Goal: Navigation & Orientation: Find specific page/section

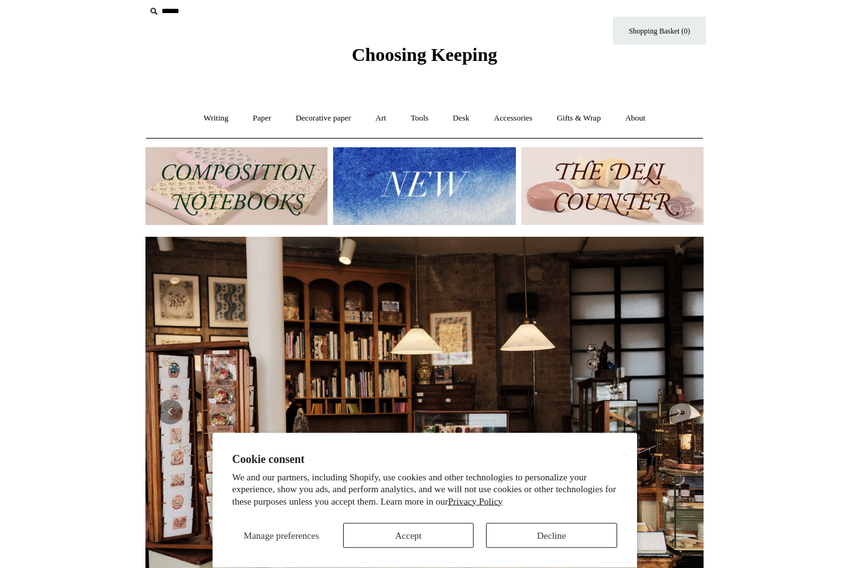
scroll to position [0, 168]
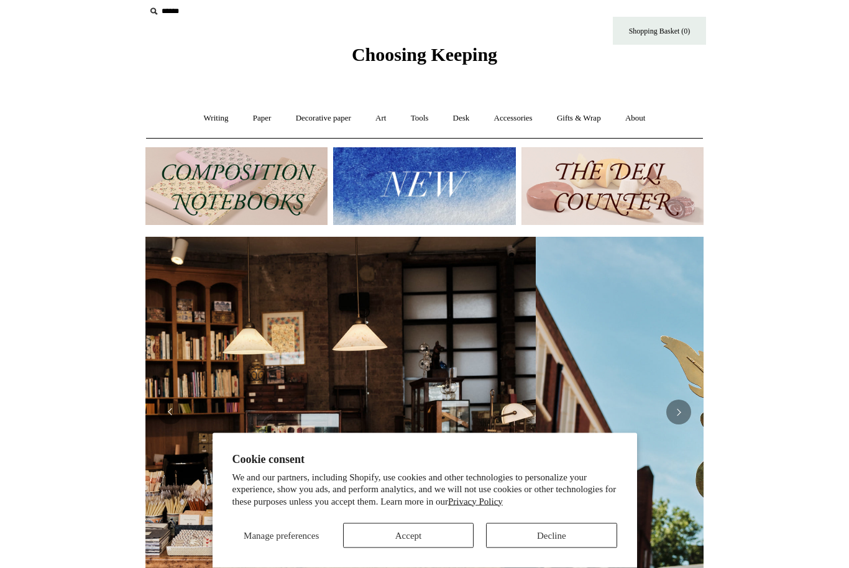
click at [189, 180] on img at bounding box center [237, 187] width 182 height 78
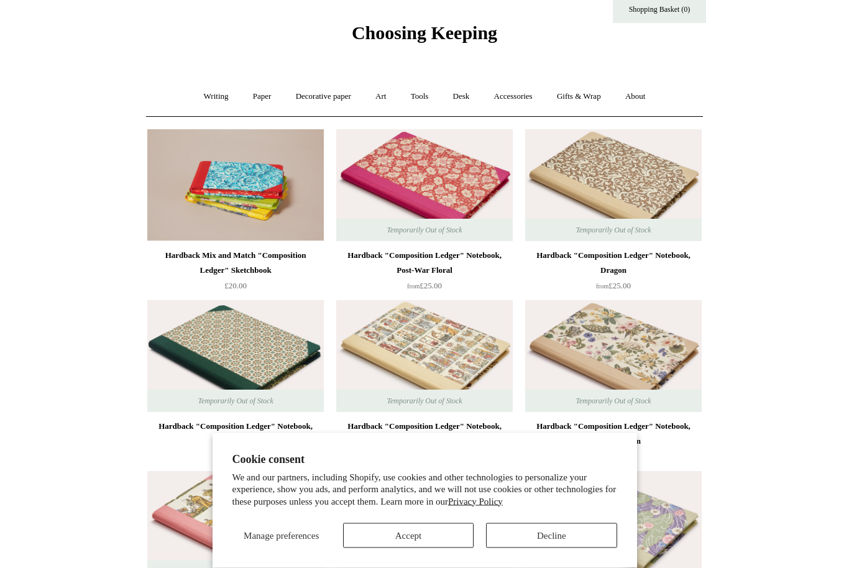
scroll to position [32, 0]
click at [511, 548] on button "Decline" at bounding box center [551, 536] width 131 height 25
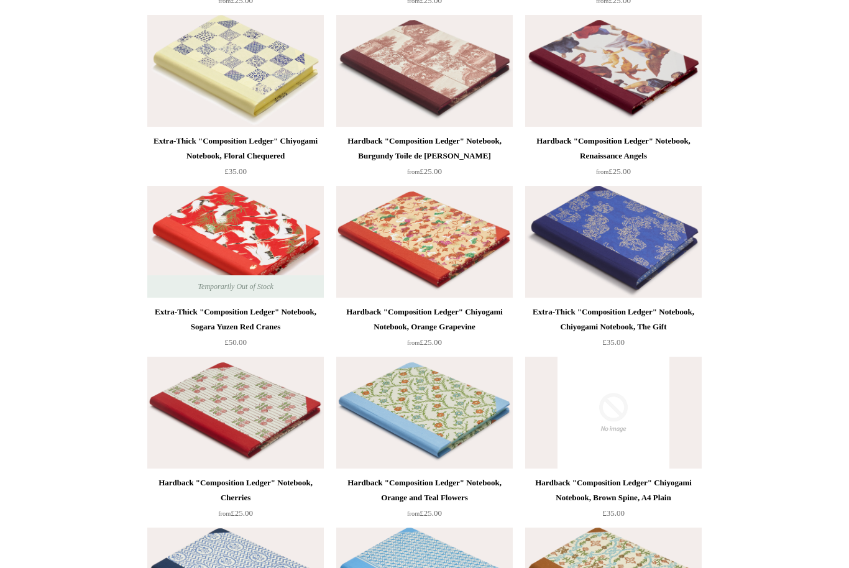
scroll to position [2542, 0]
click at [220, 484] on div "Hardback "Composition Ledger" Notebook, Cherries" at bounding box center [235, 490] width 170 height 30
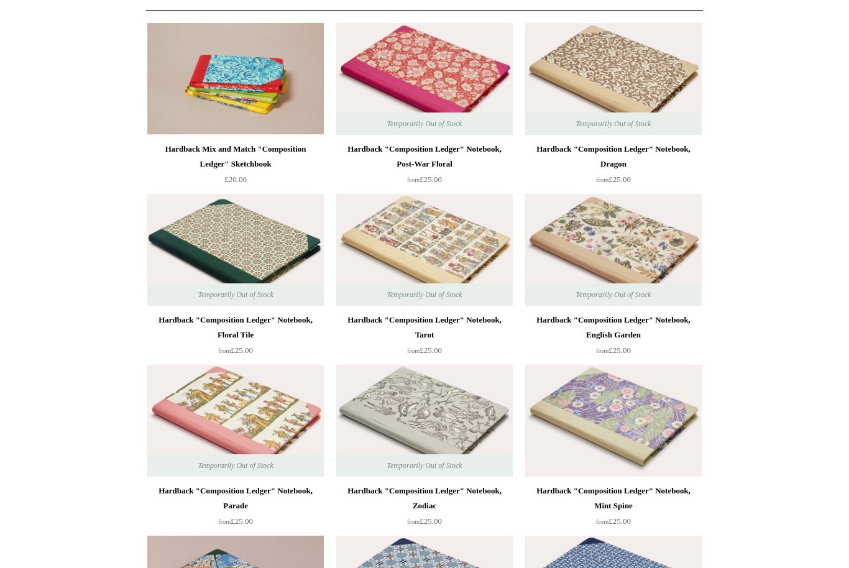
scroll to position [0, 0]
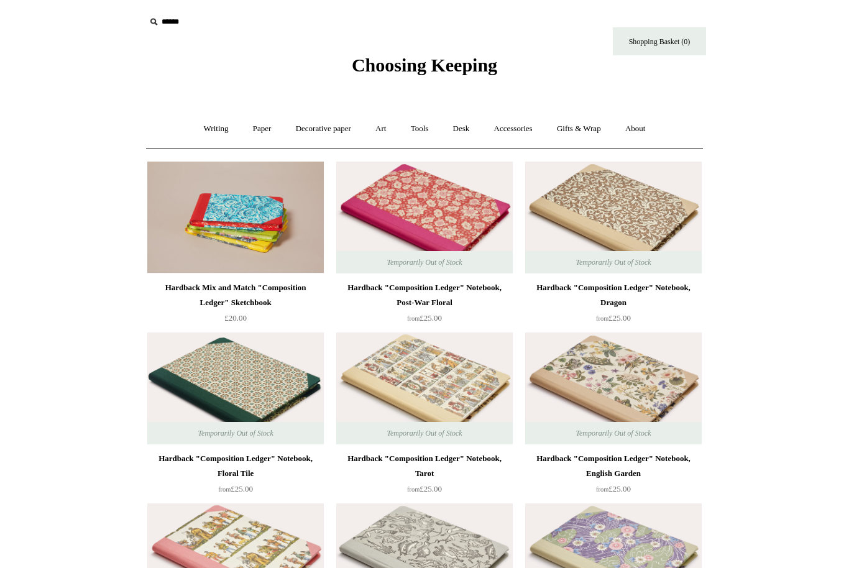
click at [197, 129] on link "Writing +" at bounding box center [216, 129] width 47 height 33
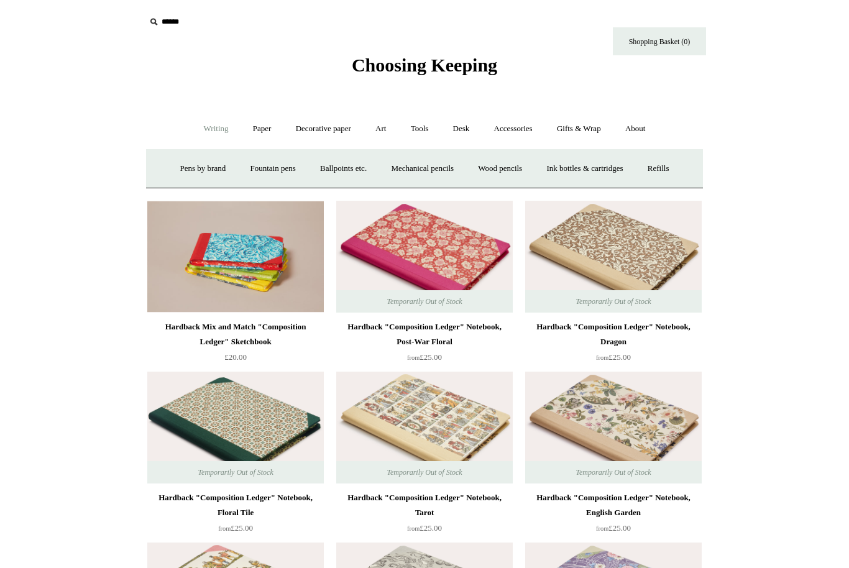
click at [262, 127] on link "Paper +" at bounding box center [262, 129] width 41 height 33
click at [211, 122] on link "Writing +" at bounding box center [216, 129] width 47 height 33
click at [254, 126] on link "Paper +" at bounding box center [262, 129] width 41 height 33
click at [231, 172] on link "Notebooks +" at bounding box center [250, 168] width 57 height 33
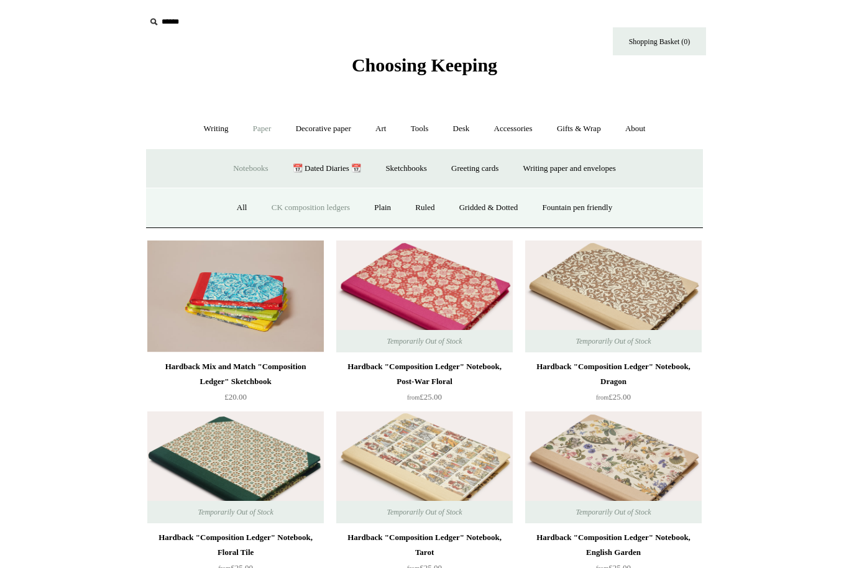
click at [392, 173] on link "Sketchbooks +" at bounding box center [405, 168] width 63 height 33
click at [356, 210] on link "All" at bounding box center [359, 208] width 33 height 33
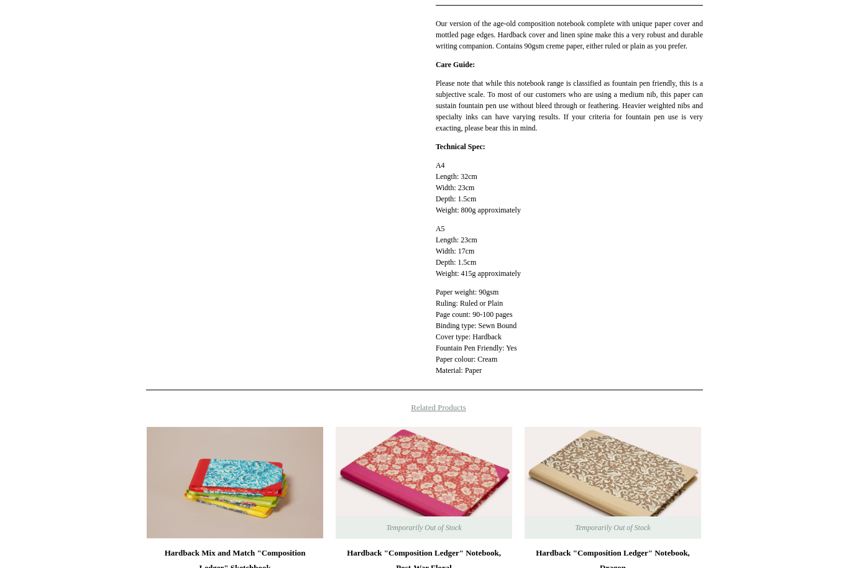
scroll to position [353, 0]
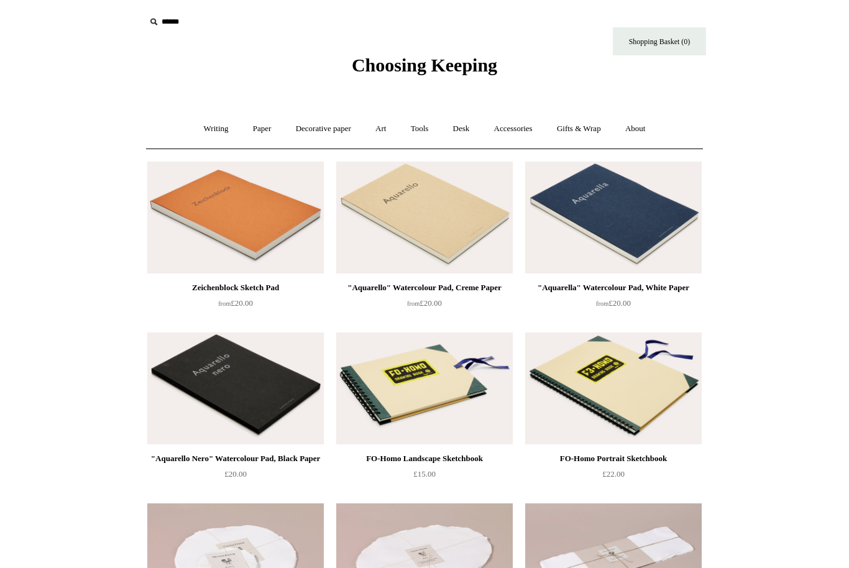
click at [298, 126] on link "Decorative paper +" at bounding box center [324, 129] width 78 height 33
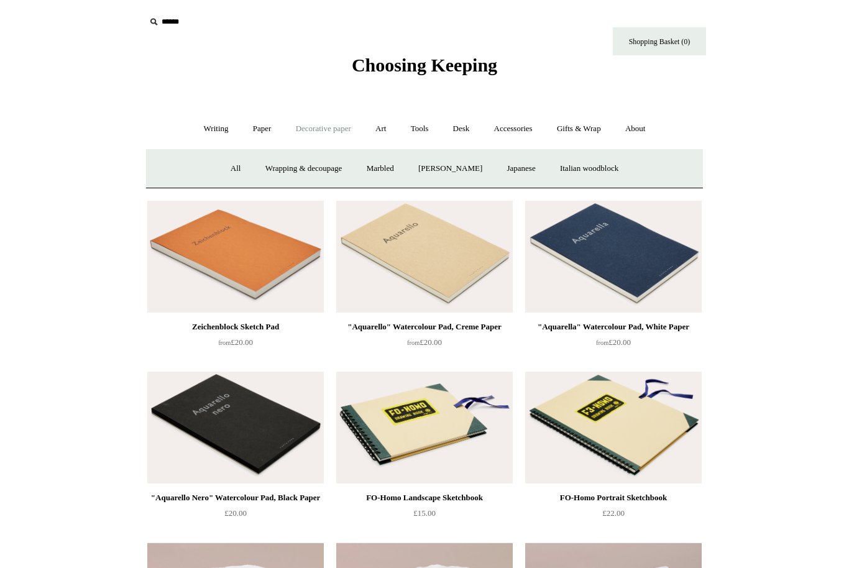
click at [262, 120] on link "Paper +" at bounding box center [262, 129] width 41 height 33
click at [261, 120] on link "Paper -" at bounding box center [262, 129] width 41 height 33
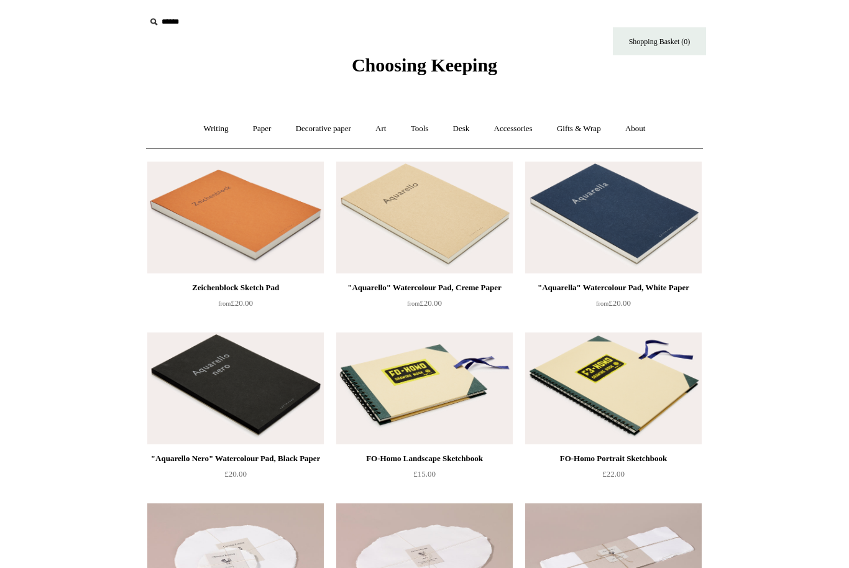
click at [259, 136] on link "Paper +" at bounding box center [262, 129] width 41 height 33
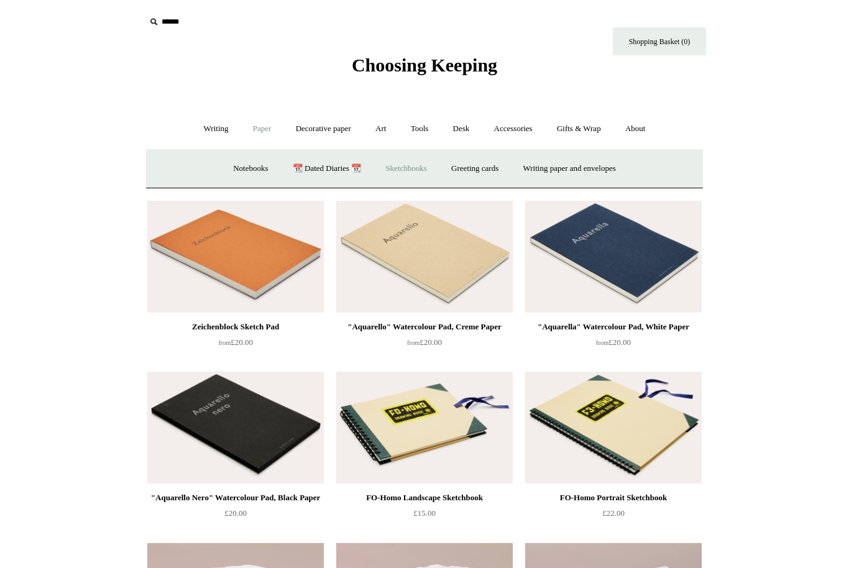
click at [222, 170] on link "Notebooks +" at bounding box center [250, 168] width 57 height 33
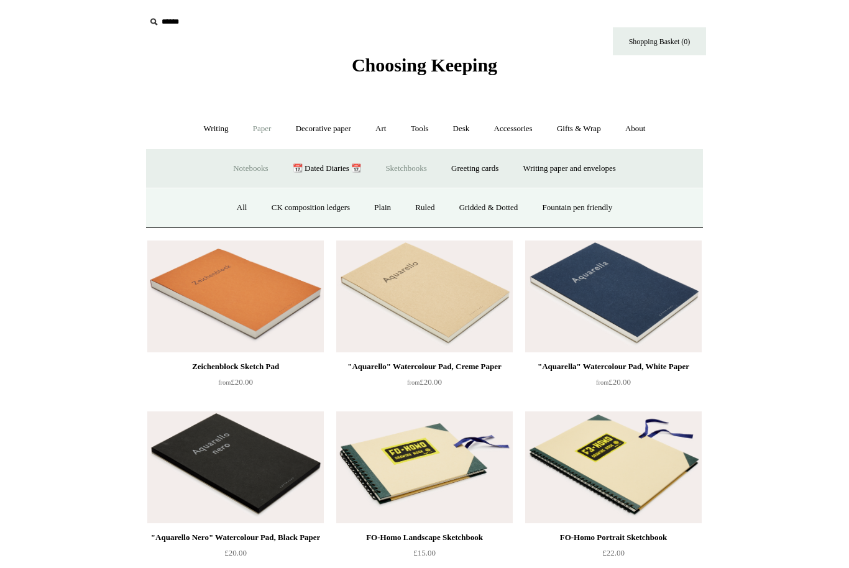
click at [226, 210] on link "All" at bounding box center [242, 208] width 33 height 33
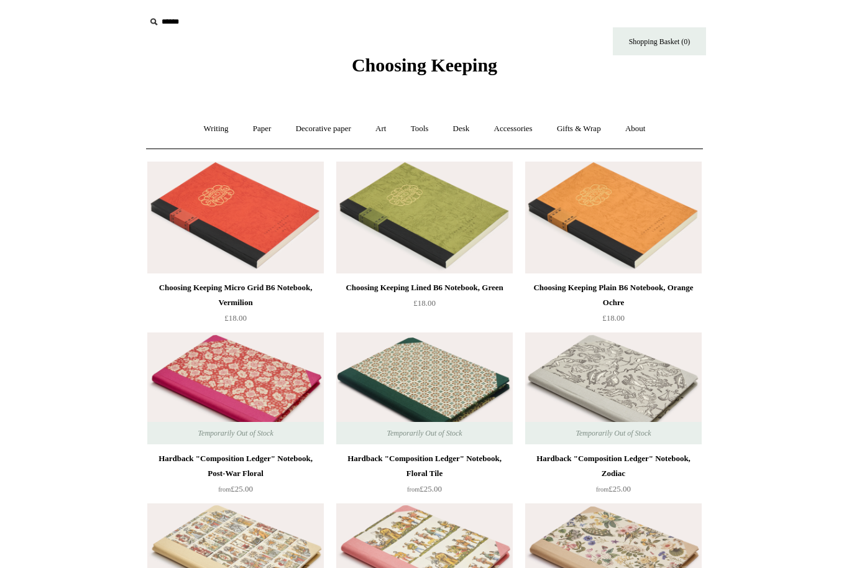
click at [252, 127] on link "Paper +" at bounding box center [262, 129] width 41 height 33
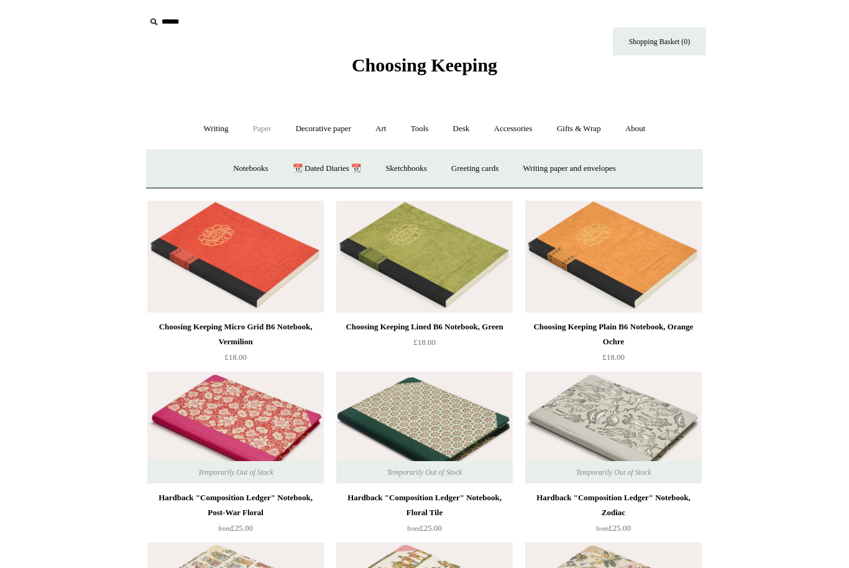
click at [236, 175] on link "Notebooks +" at bounding box center [250, 168] width 57 height 33
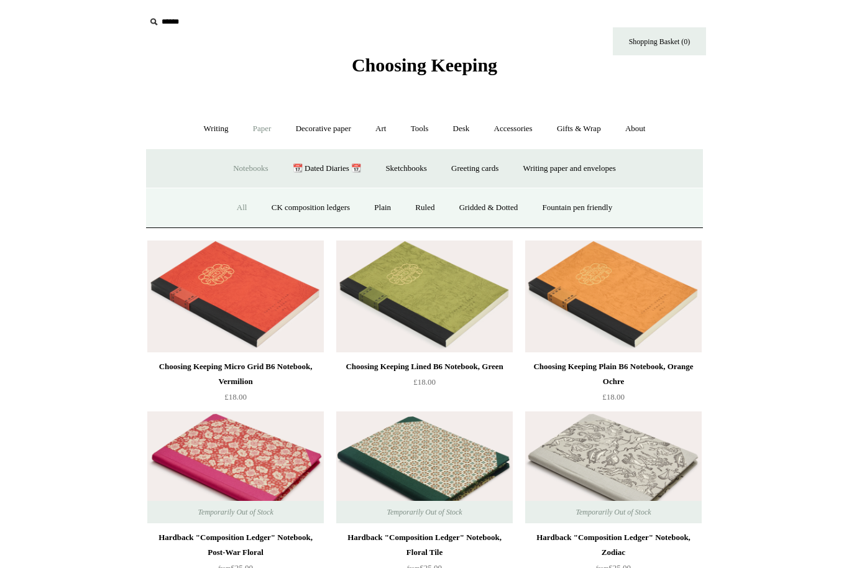
click at [414, 208] on link "Ruled" at bounding box center [425, 208] width 42 height 33
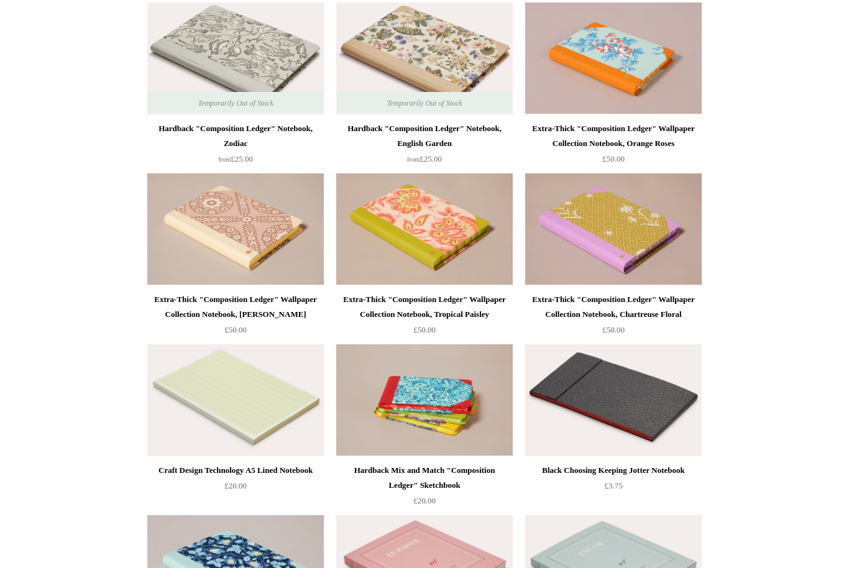
scroll to position [2043, 0]
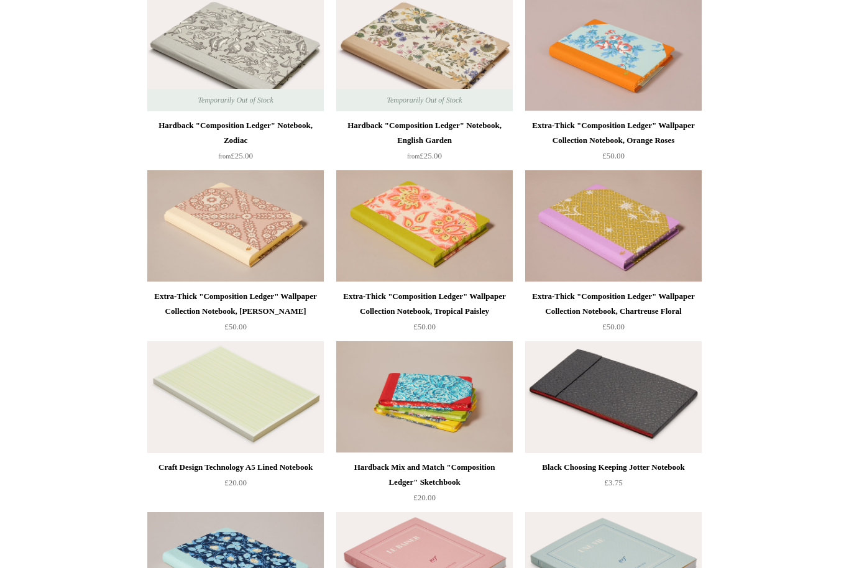
click at [446, 484] on div "Hardback Mix and Match "Composition Ledger" Sketchbook" at bounding box center [425, 475] width 170 height 30
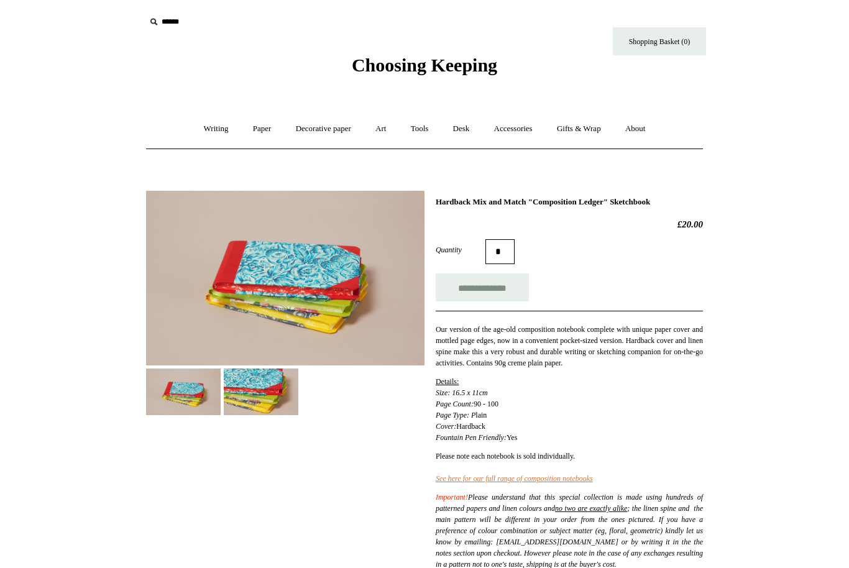
click at [251, 131] on link "Paper +" at bounding box center [262, 129] width 41 height 33
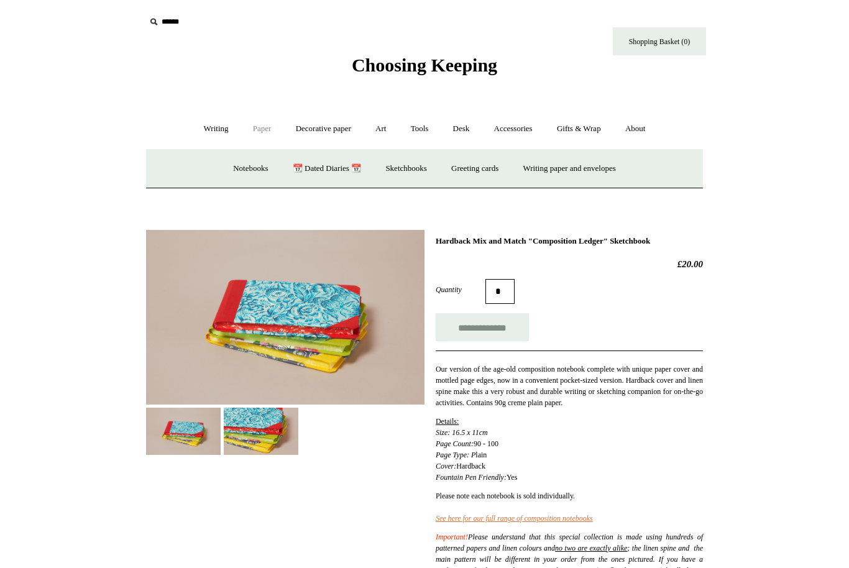
click at [222, 172] on link "Notebooks +" at bounding box center [250, 168] width 57 height 33
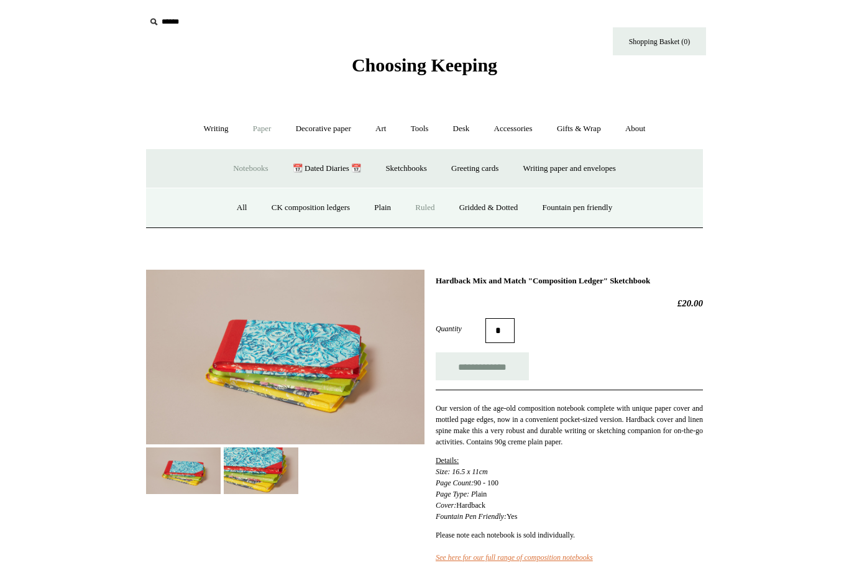
click at [474, 206] on link "Gridded & Dotted" at bounding box center [488, 208] width 81 height 33
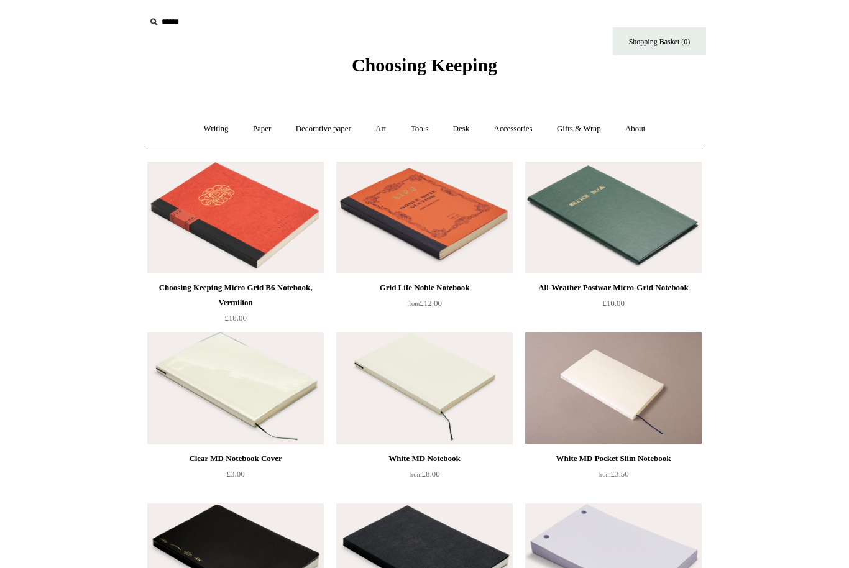
click at [397, 134] on link "Art +" at bounding box center [380, 129] width 33 height 33
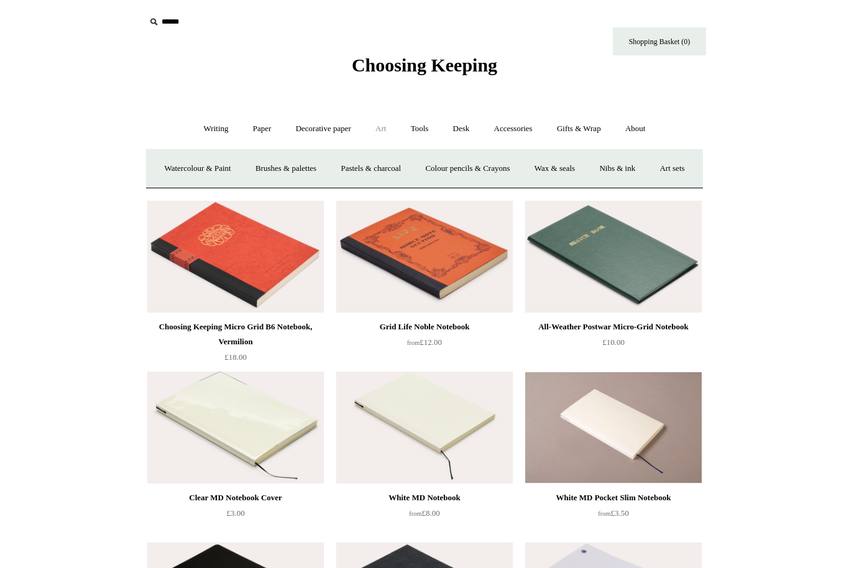
click at [414, 132] on link "Tools +" at bounding box center [420, 129] width 40 height 33
click at [215, 141] on link "Writing +" at bounding box center [216, 129] width 47 height 33
click at [267, 183] on link "Fountain pens +" at bounding box center [273, 168] width 68 height 33
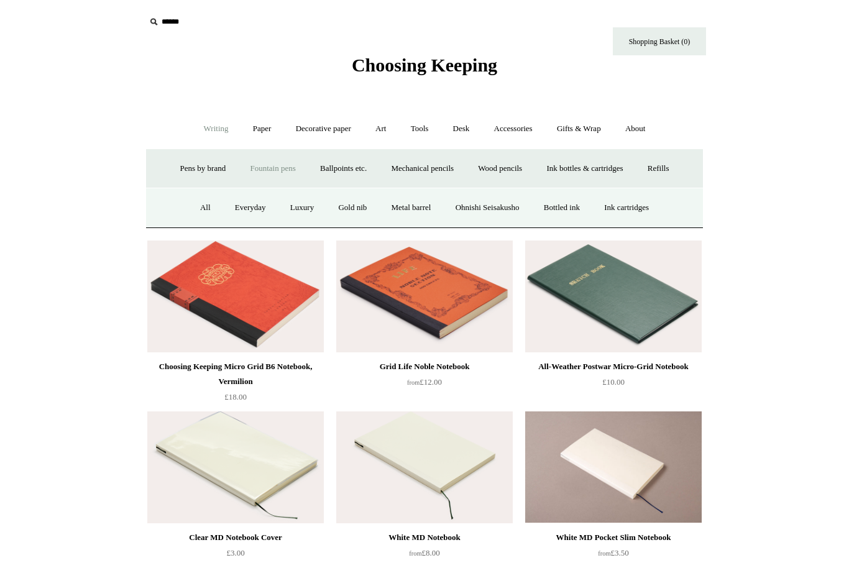
click at [472, 210] on link "Ohnishi Seisakusho" at bounding box center [488, 208] width 86 height 33
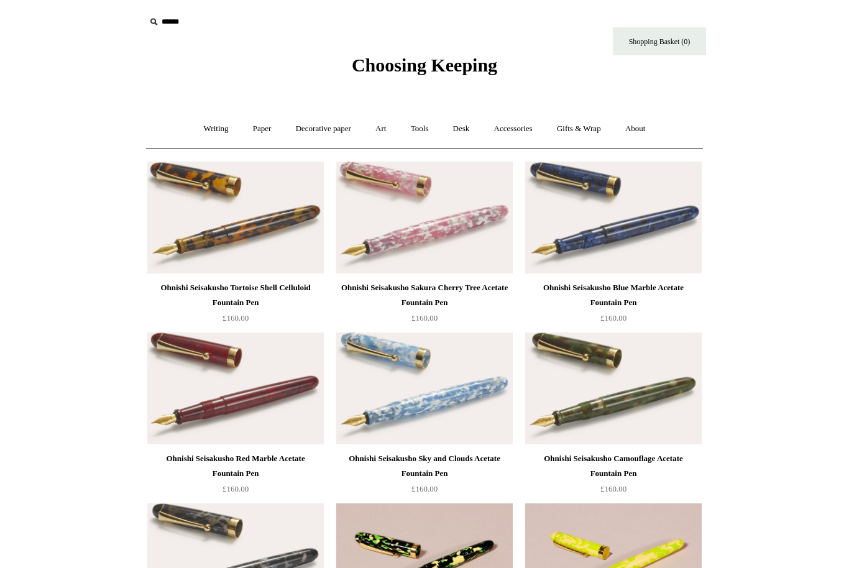
click at [563, 132] on link "Gifts & Wrap +" at bounding box center [579, 129] width 67 height 33
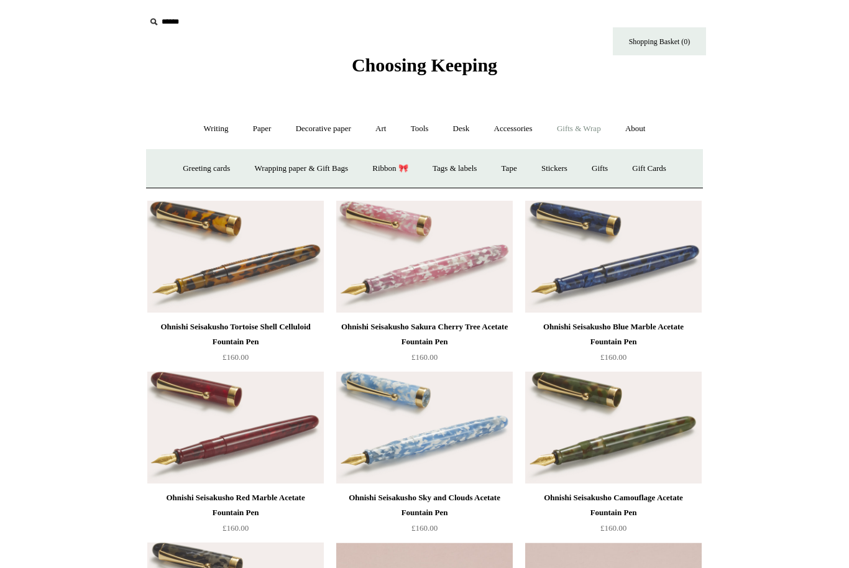
click at [513, 134] on link "Accessories +" at bounding box center [513, 129] width 61 height 33
click at [516, 174] on link "Books" at bounding box center [520, 168] width 43 height 33
